Goal: Find specific page/section: Find specific page/section

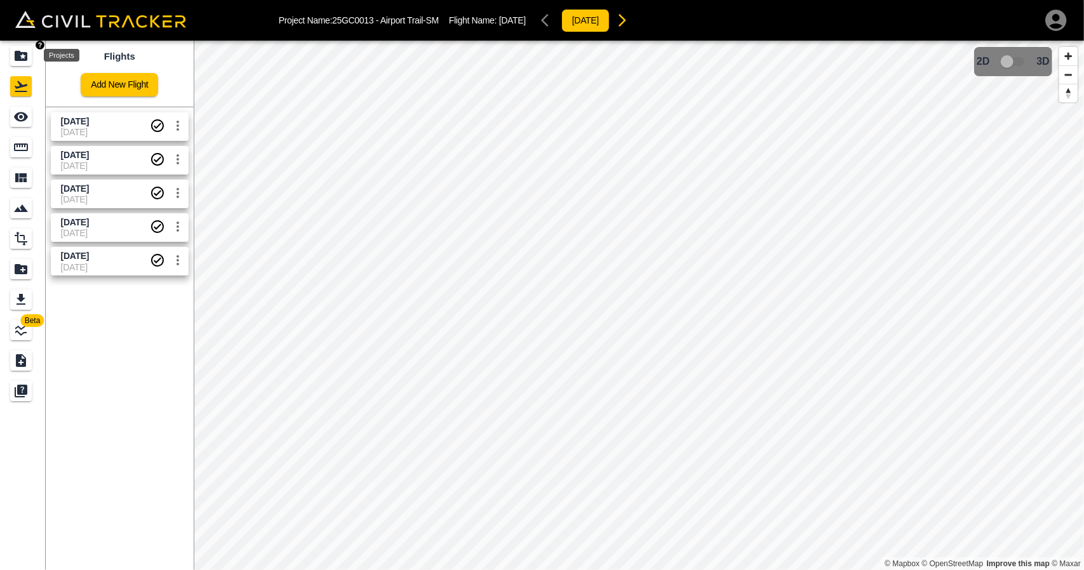
click at [20, 50] on icon "Projects" at bounding box center [20, 55] width 15 height 15
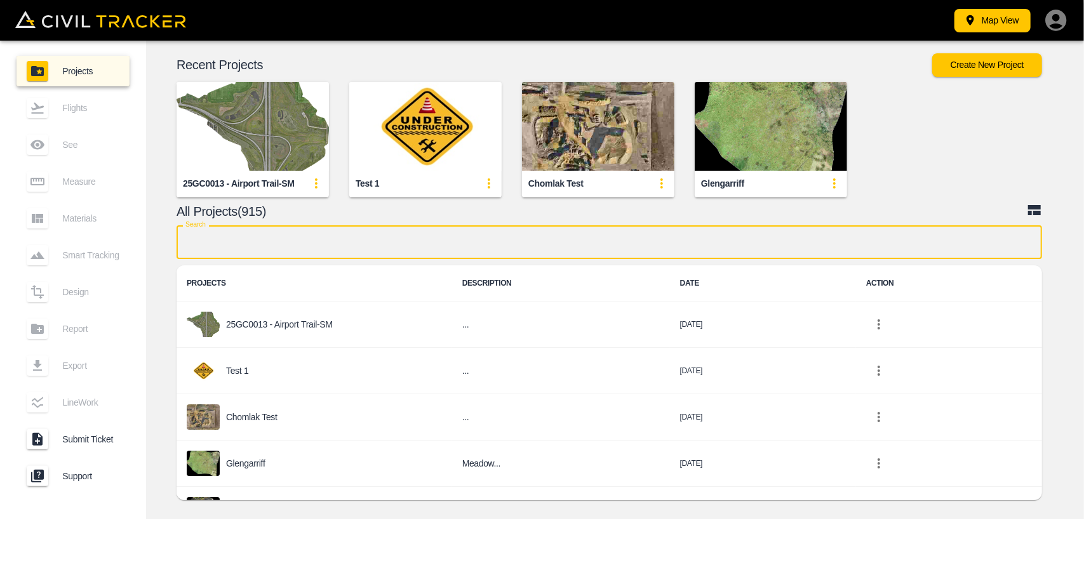
click at [382, 244] on input "text" at bounding box center [610, 242] width 866 height 34
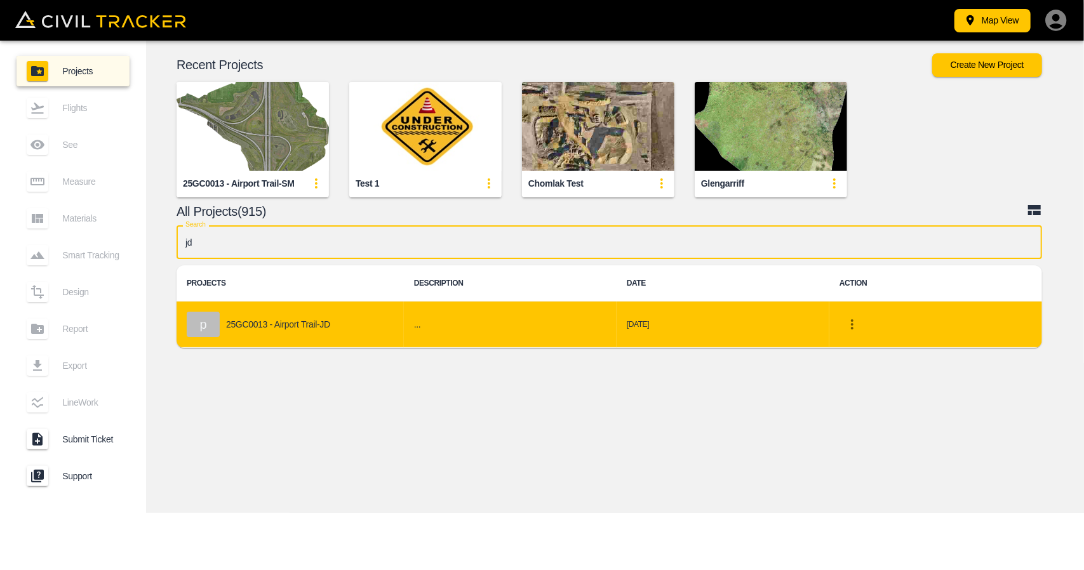
type input "jd"
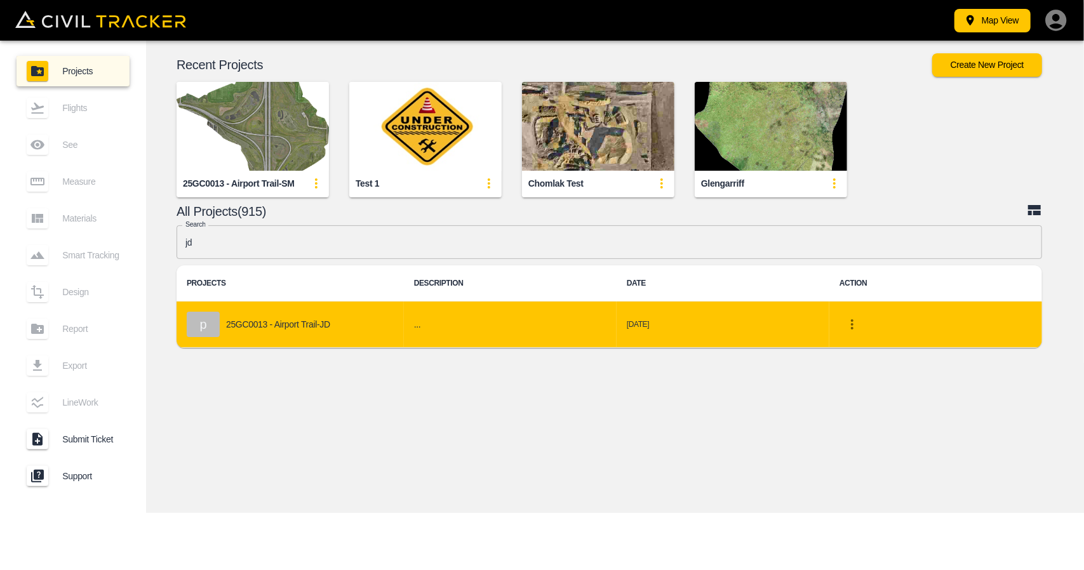
click at [300, 330] on div "p 25GC0013 - Airport Trail-JD" at bounding box center [290, 324] width 207 height 25
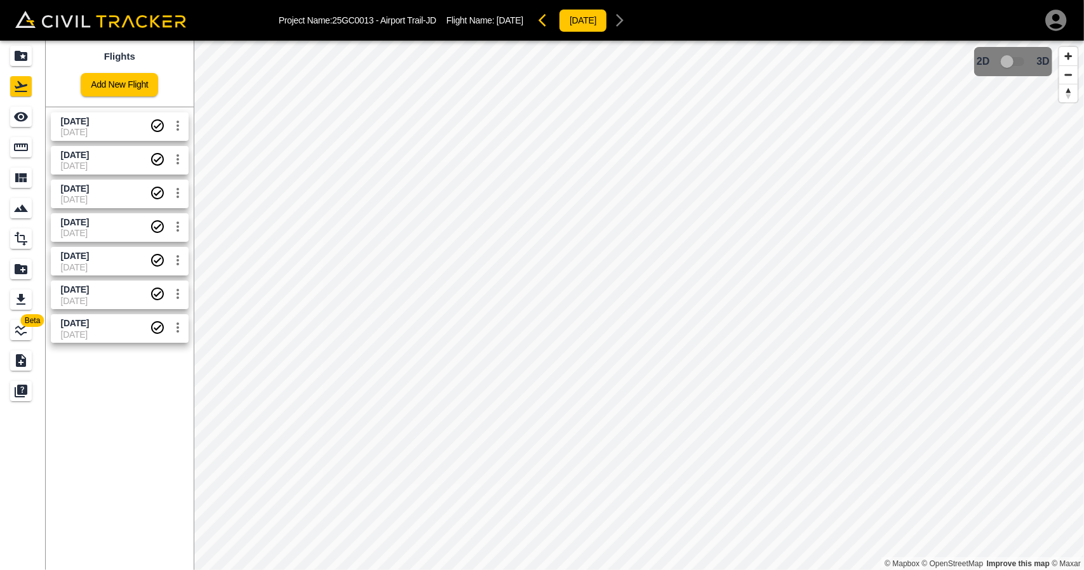
drag, startPoint x: 62, startPoint y: 157, endPoint x: 112, endPoint y: 158, distance: 49.5
click at [112, 158] on span "[DATE]" at bounding box center [105, 155] width 89 height 12
copy span "[DATE]"
